Goal: Transaction & Acquisition: Purchase product/service

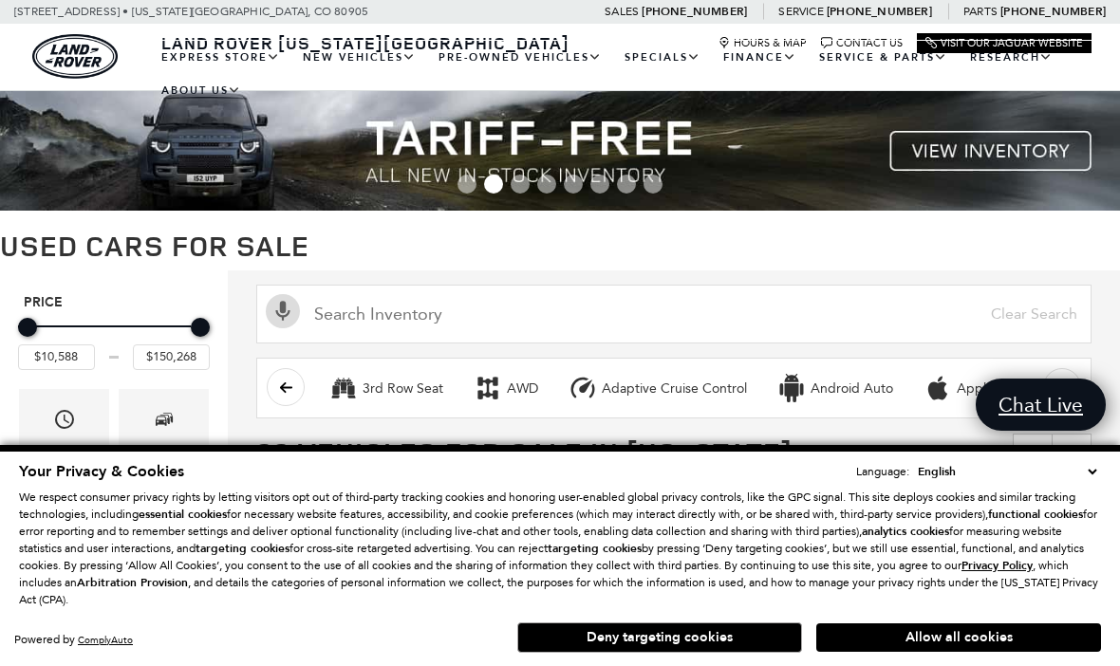
click at [0, 0] on link "View All Pre-Owned Vehicles" at bounding box center [0, 0] width 0 height 0
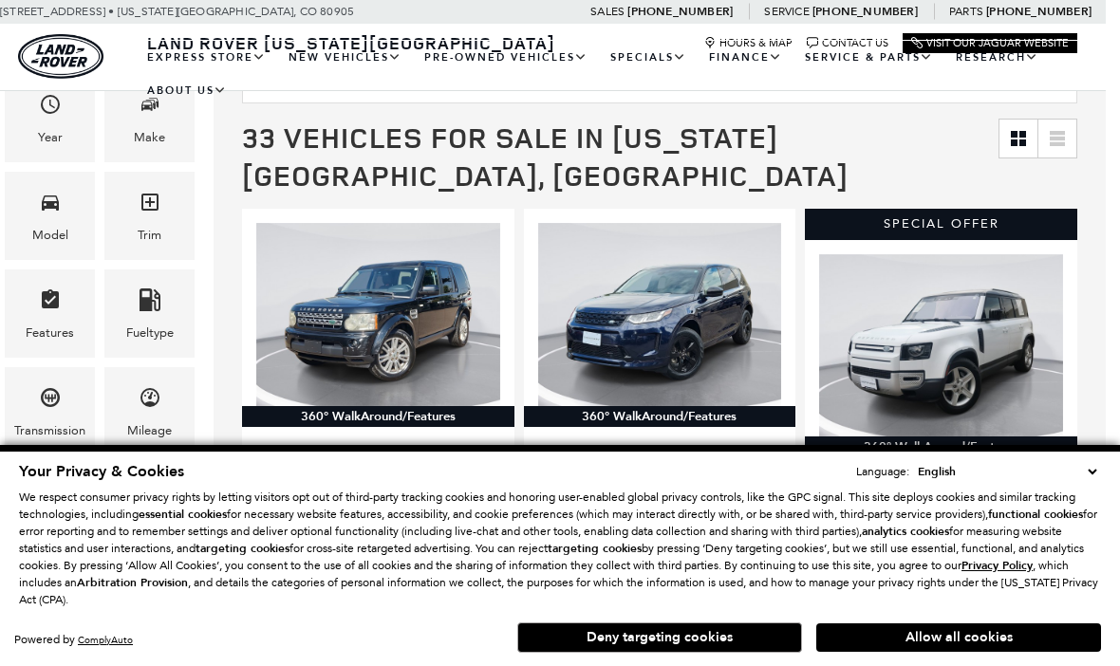
scroll to position [315, 14]
click at [905, 652] on button "Allow all cookies" at bounding box center [958, 637] width 285 height 28
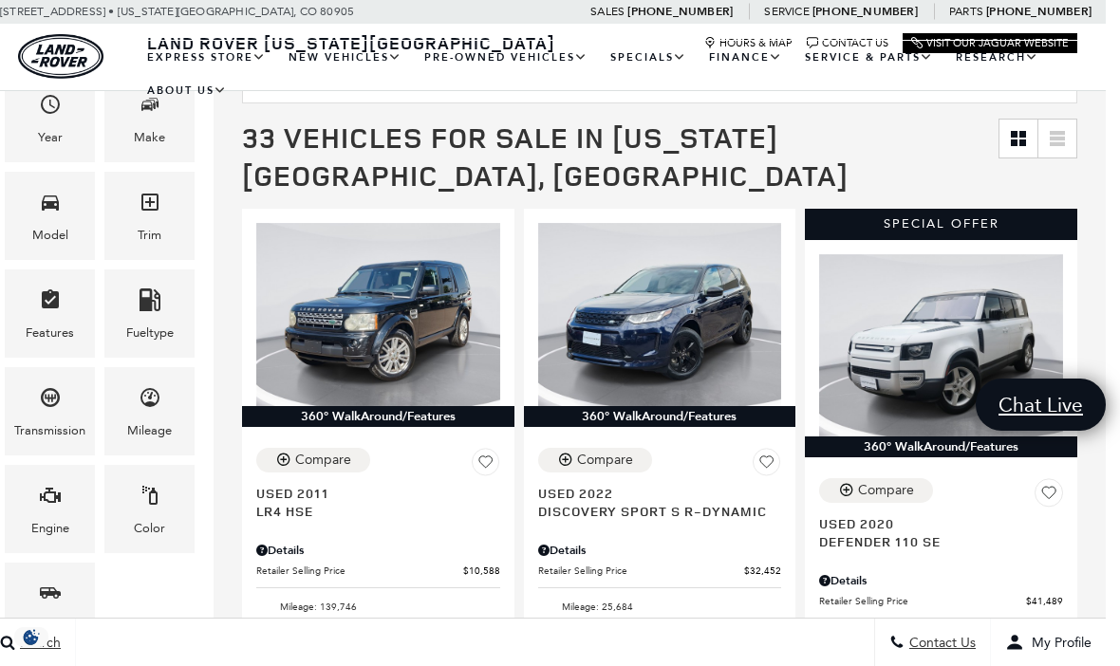
scroll to position [0, 0]
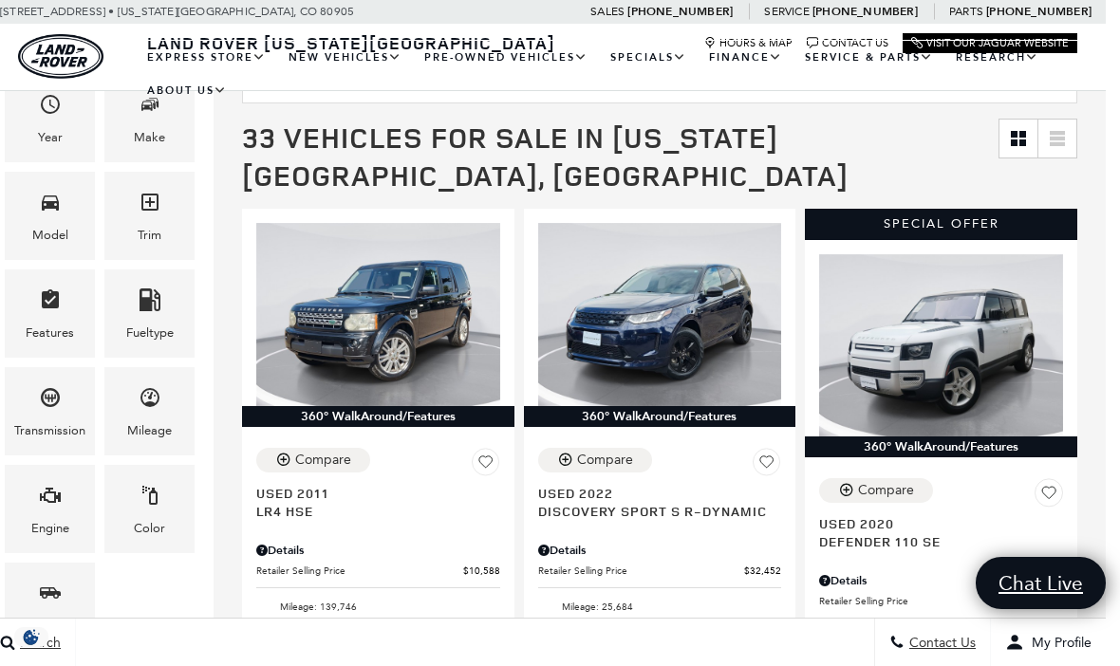
click at [164, 417] on div "Mileage" at bounding box center [149, 411] width 90 height 88
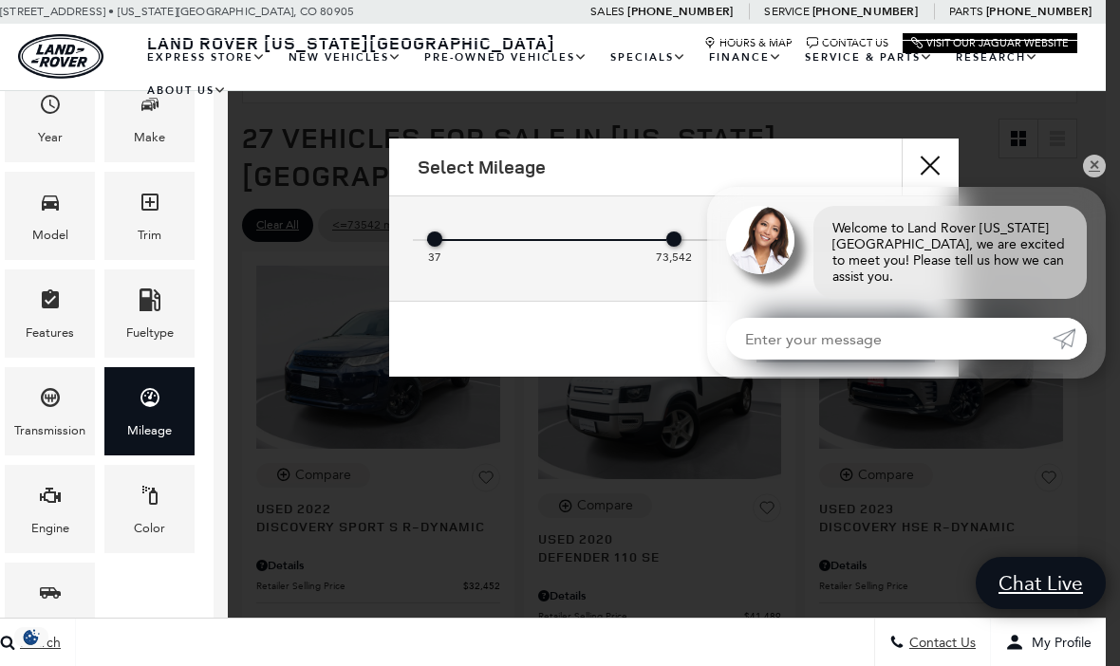
type input "$24,689"
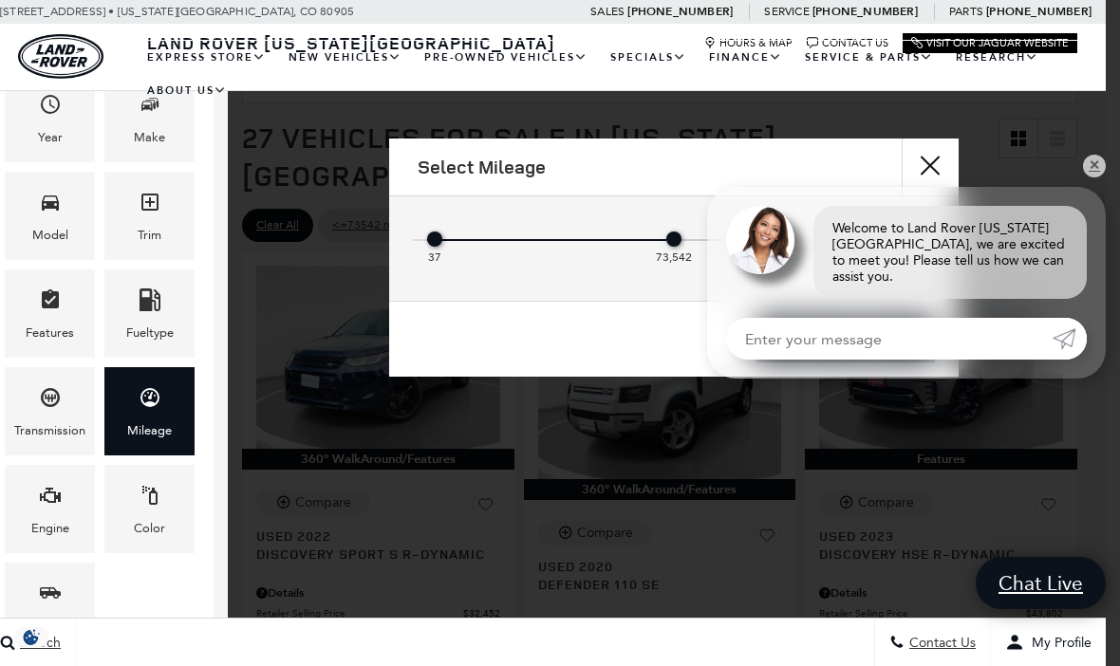
scroll to position [0, 14]
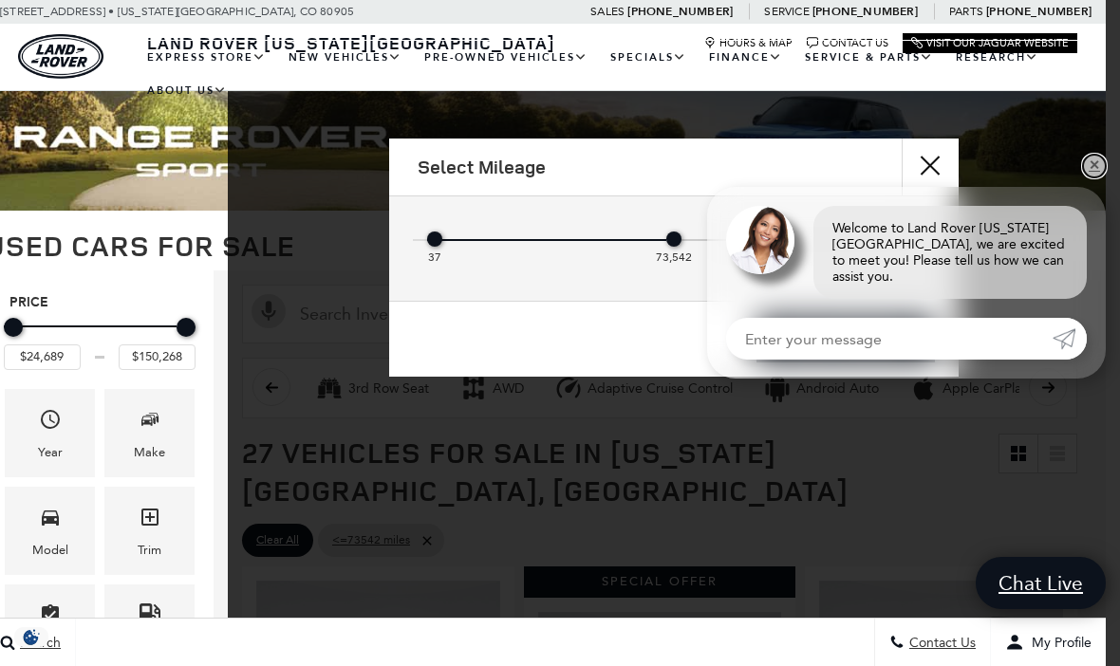
click at [1095, 177] on link "✕" at bounding box center [1094, 166] width 23 height 23
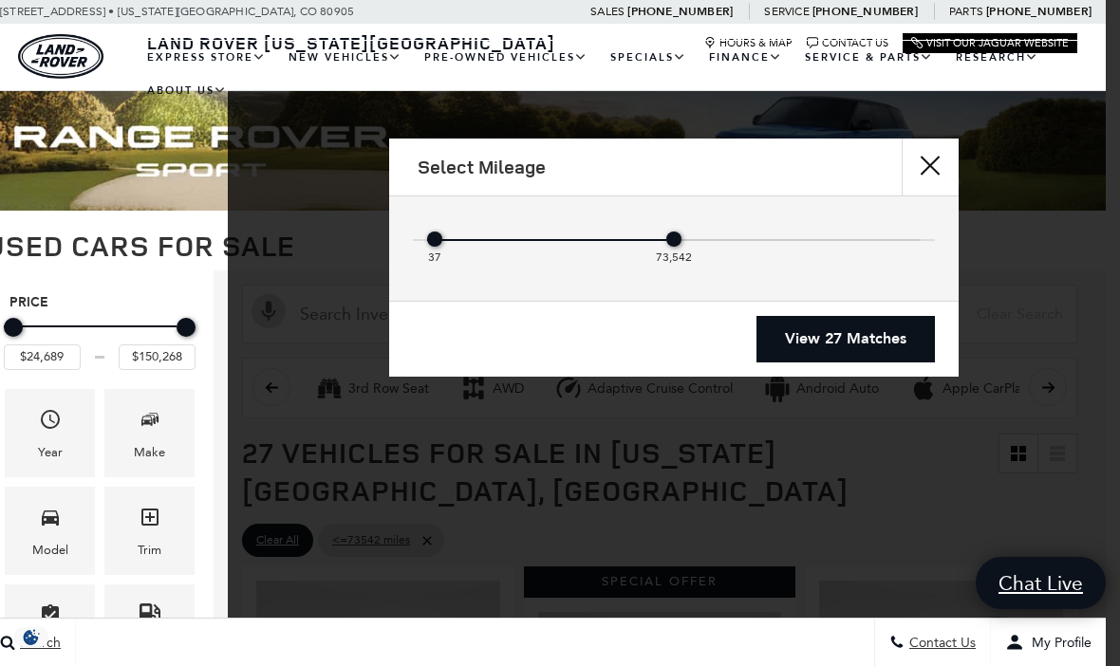
click at [865, 350] on link "View 27 Matches" at bounding box center [845, 339] width 178 height 46
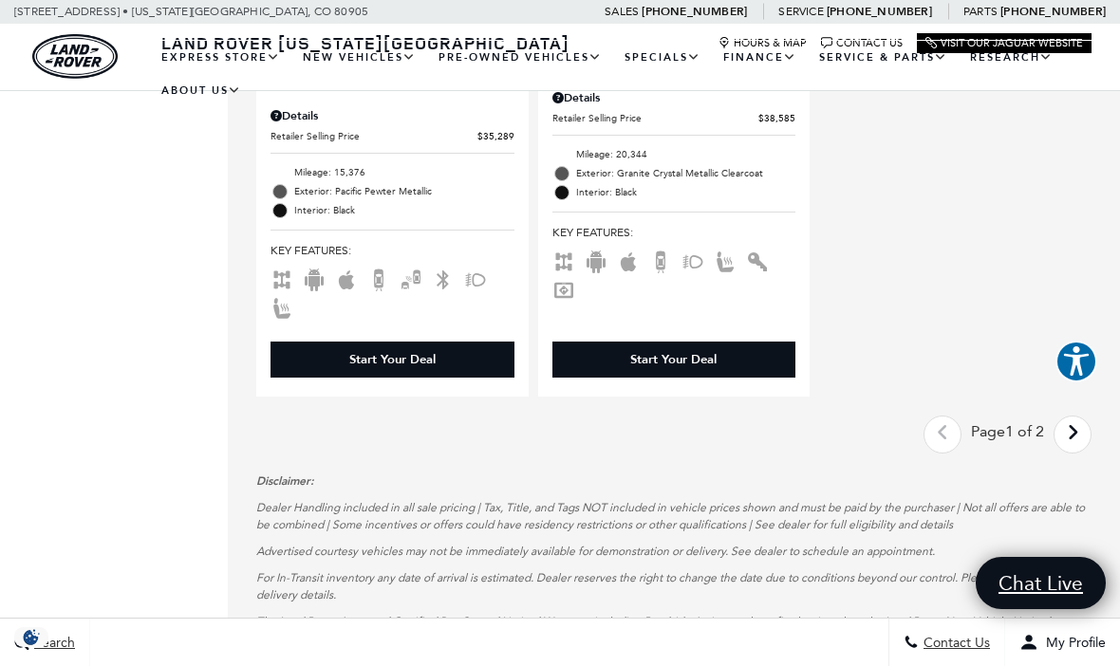
scroll to position [4890, 0]
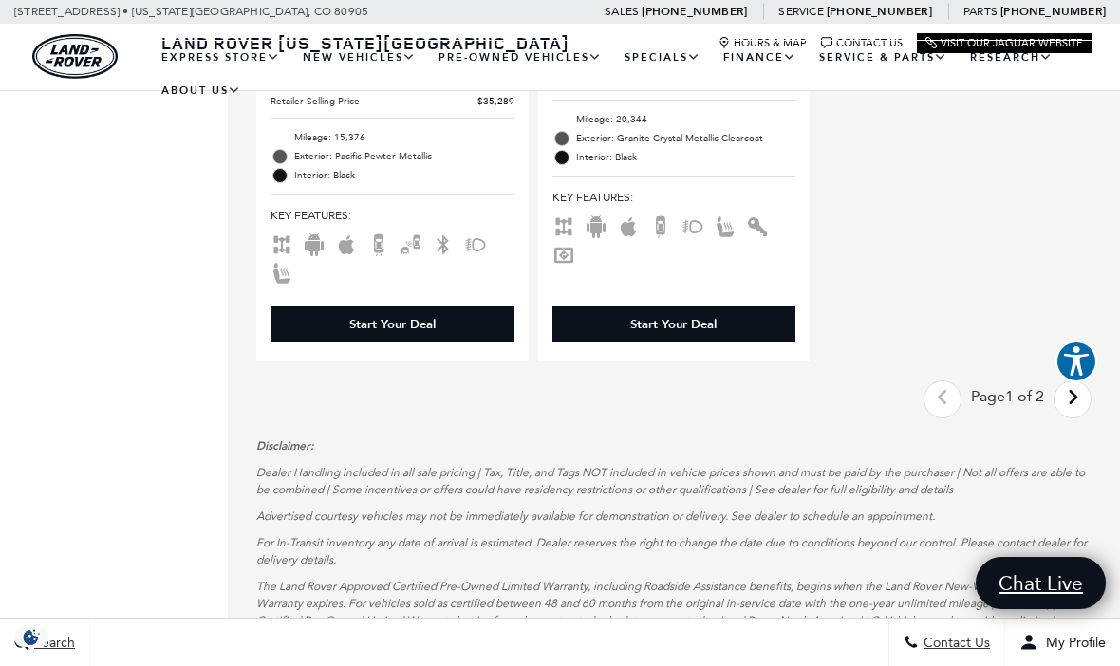
click at [1080, 416] on link "Next - Page" at bounding box center [1072, 398] width 41 height 33
